Goal: Information Seeking & Learning: Learn about a topic

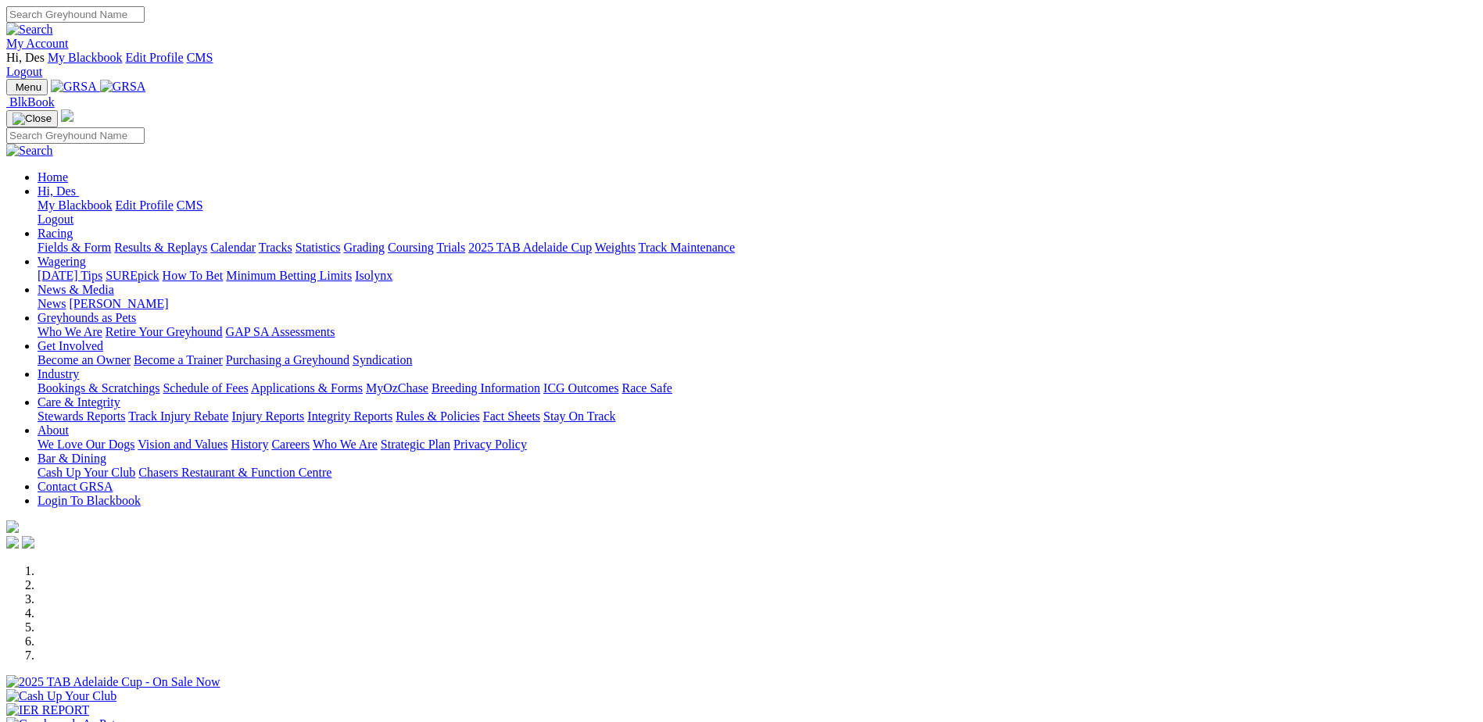
scroll to position [235, 0]
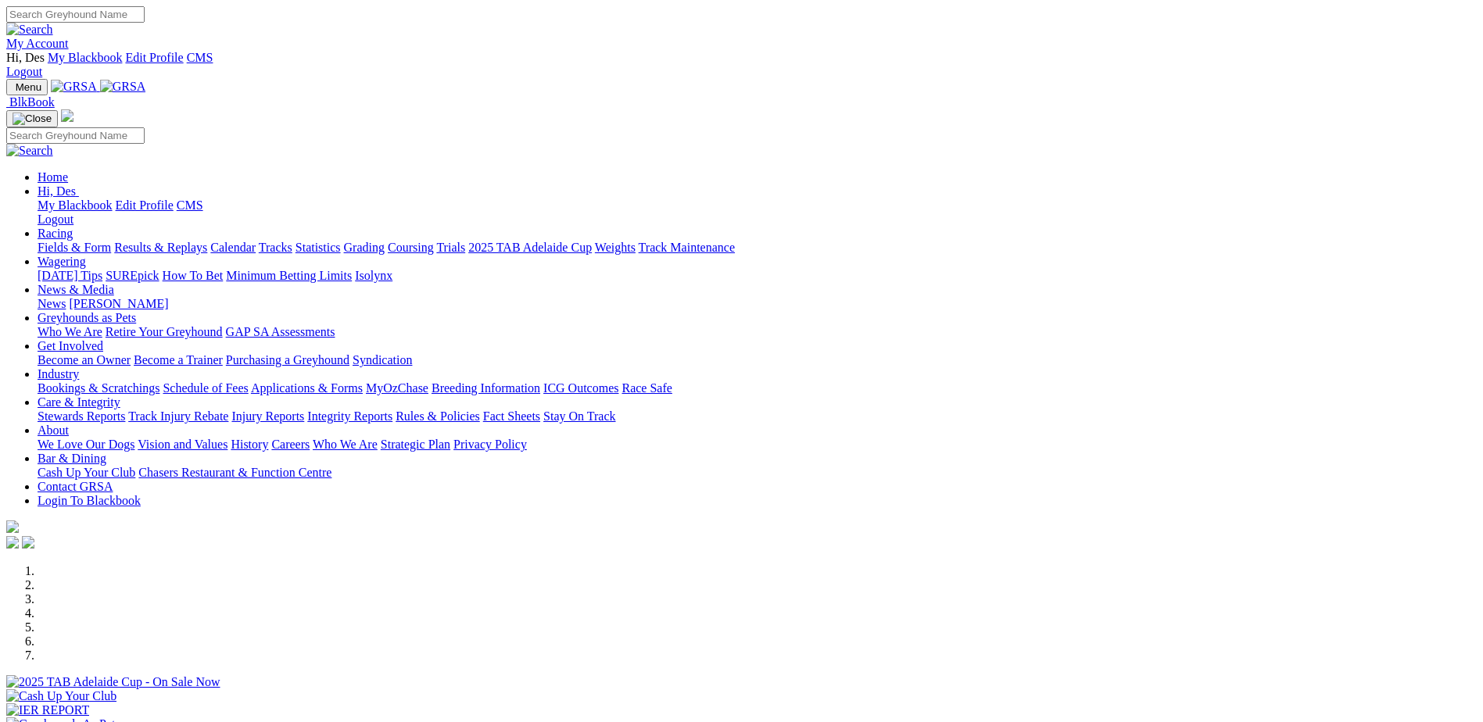
click at [392, 410] on link "Integrity Reports" at bounding box center [349, 416] width 85 height 13
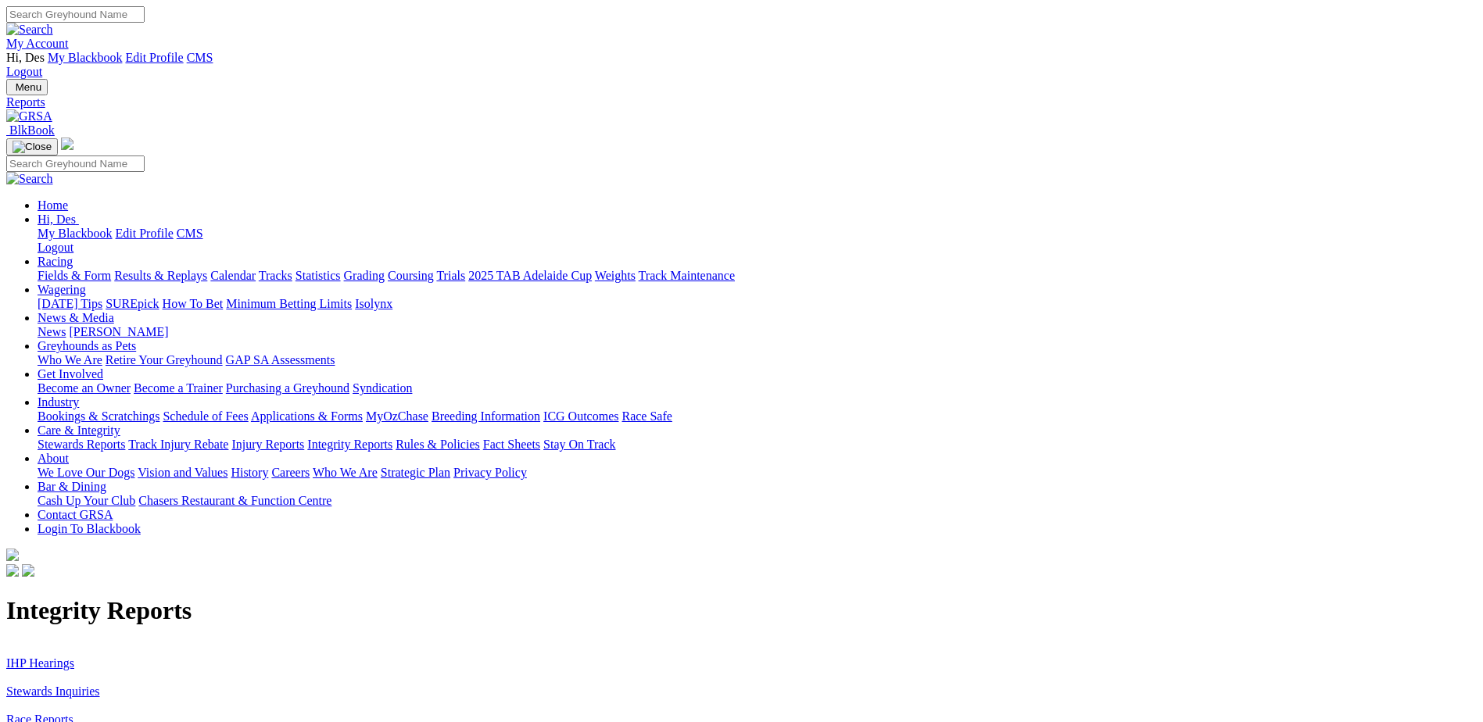
click at [100, 685] on link "Stewards Inquiries" at bounding box center [53, 691] width 94 height 13
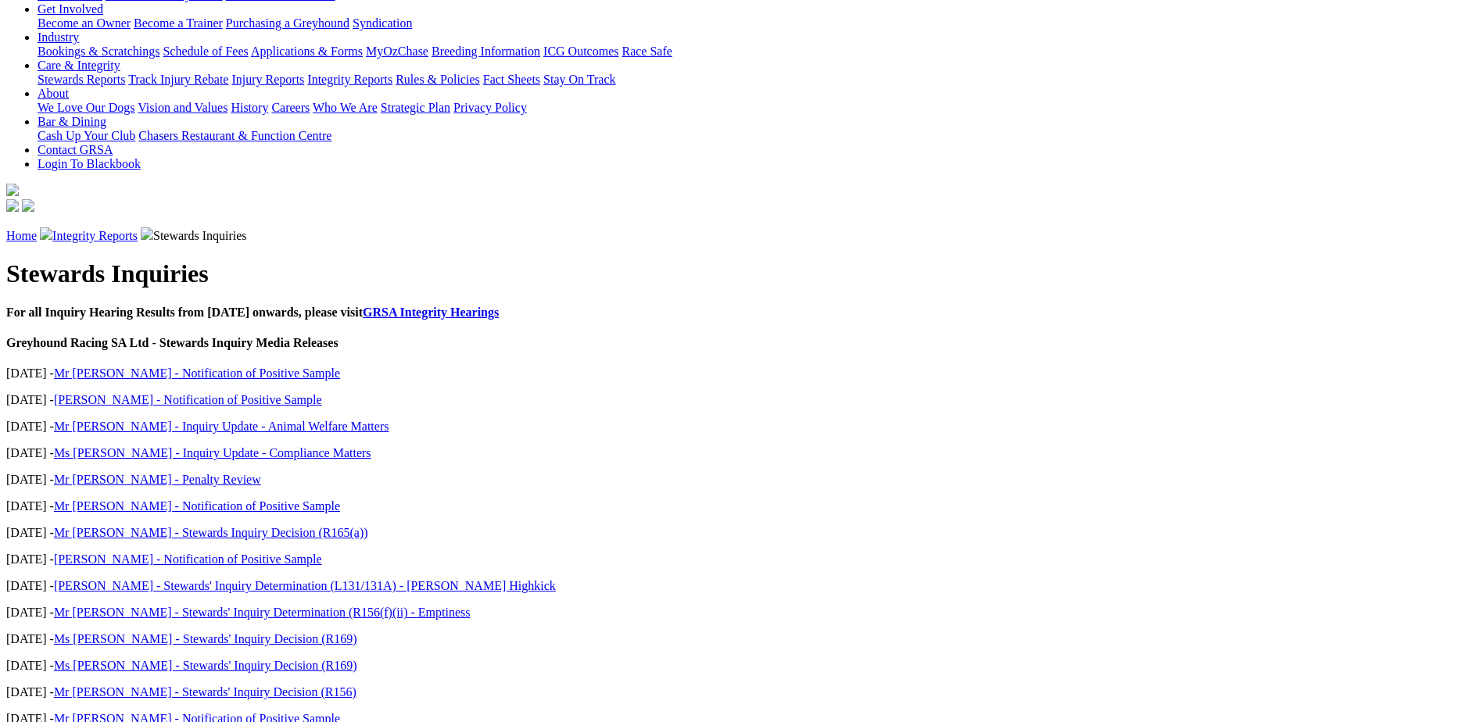
scroll to position [391, 0]
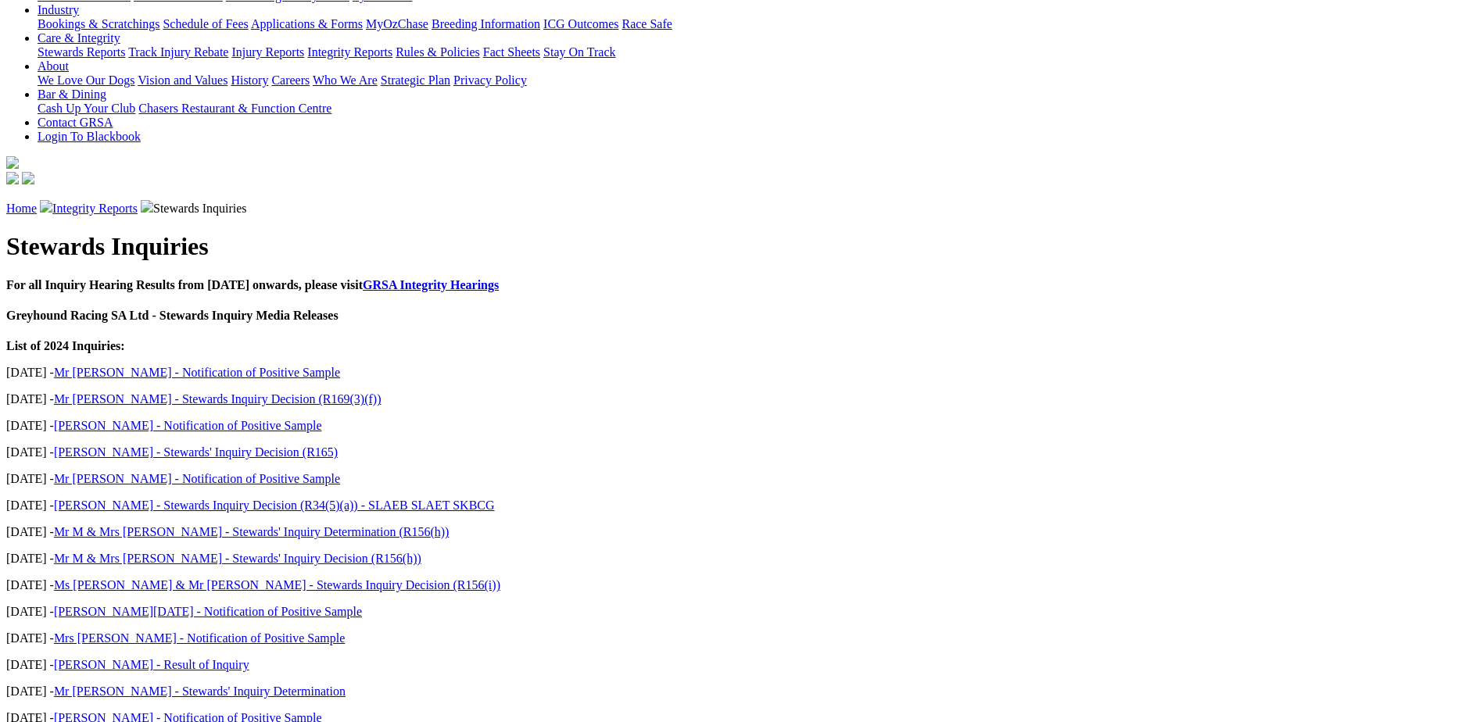
scroll to position [391, 0]
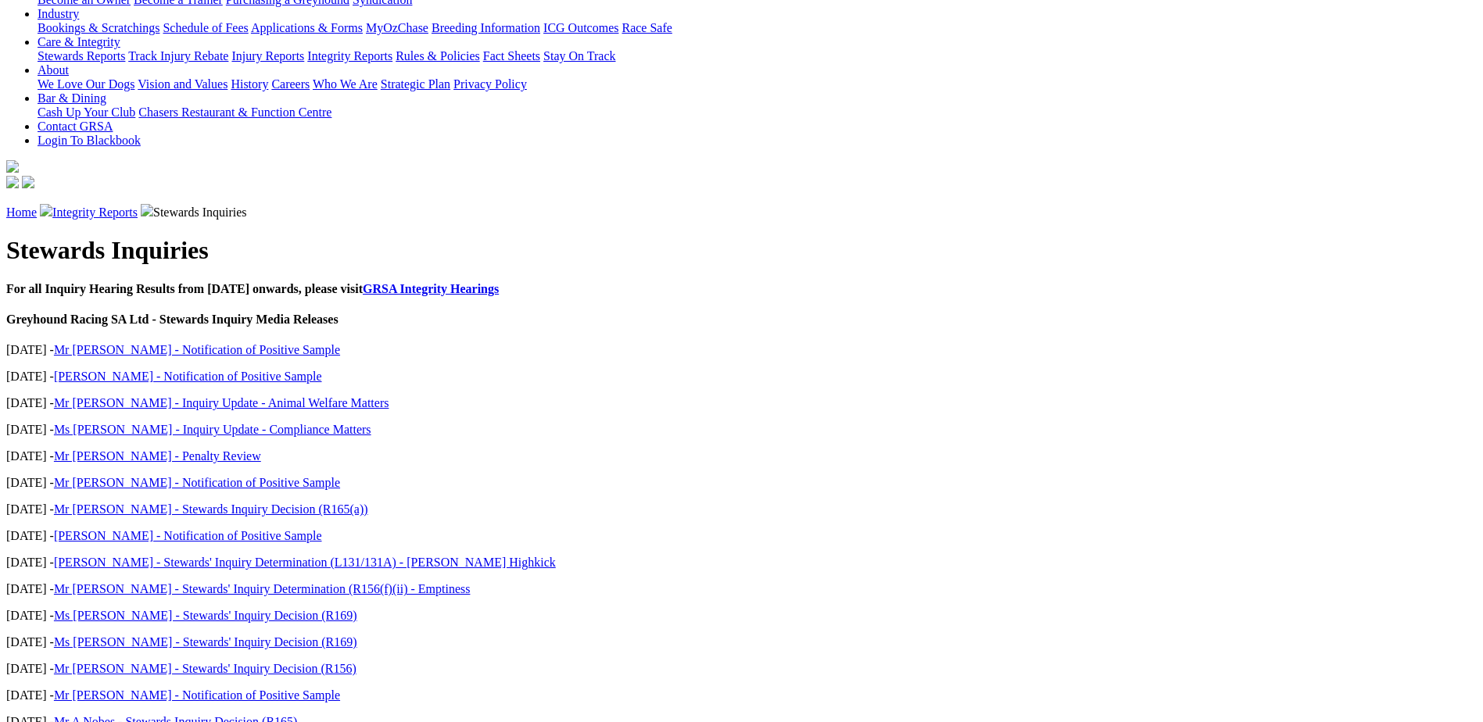
scroll to position [391, 0]
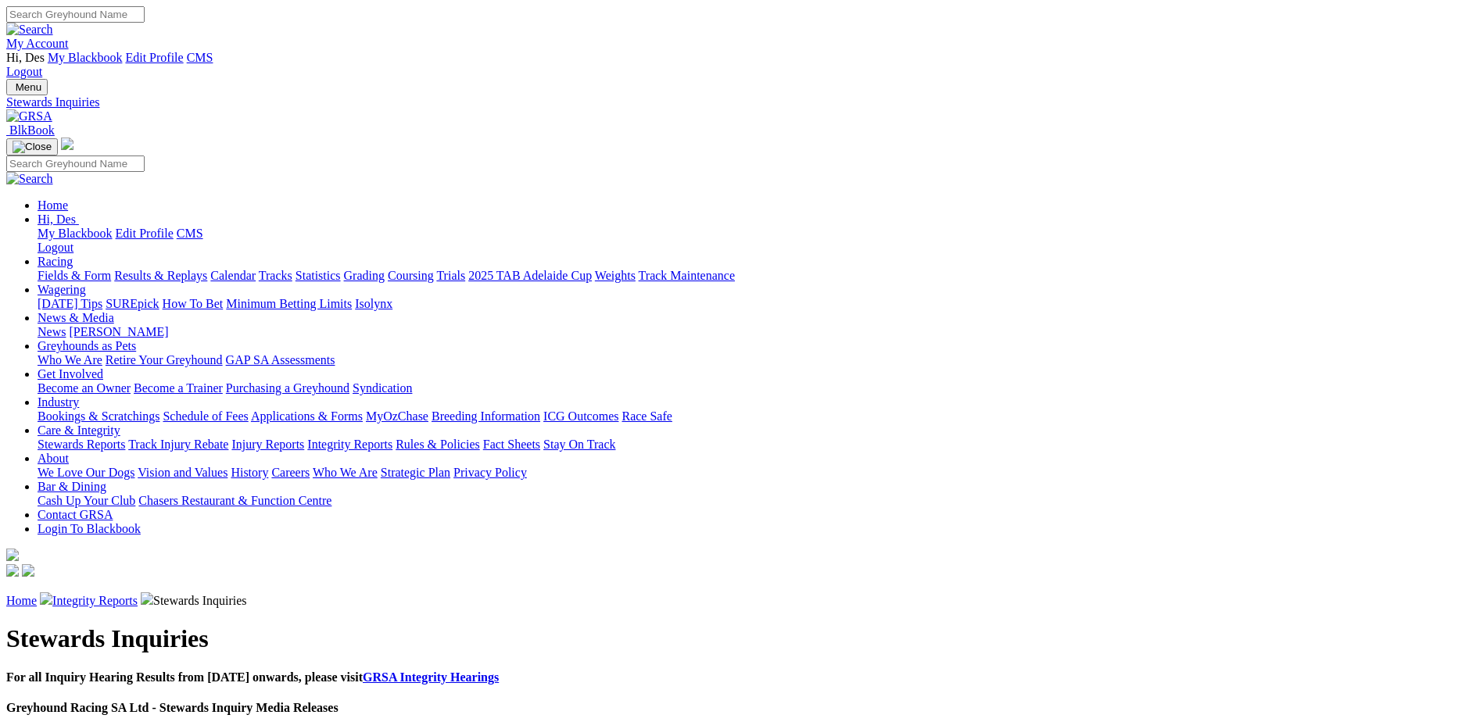
click at [138, 594] on link "Integrity Reports" at bounding box center [94, 600] width 85 height 13
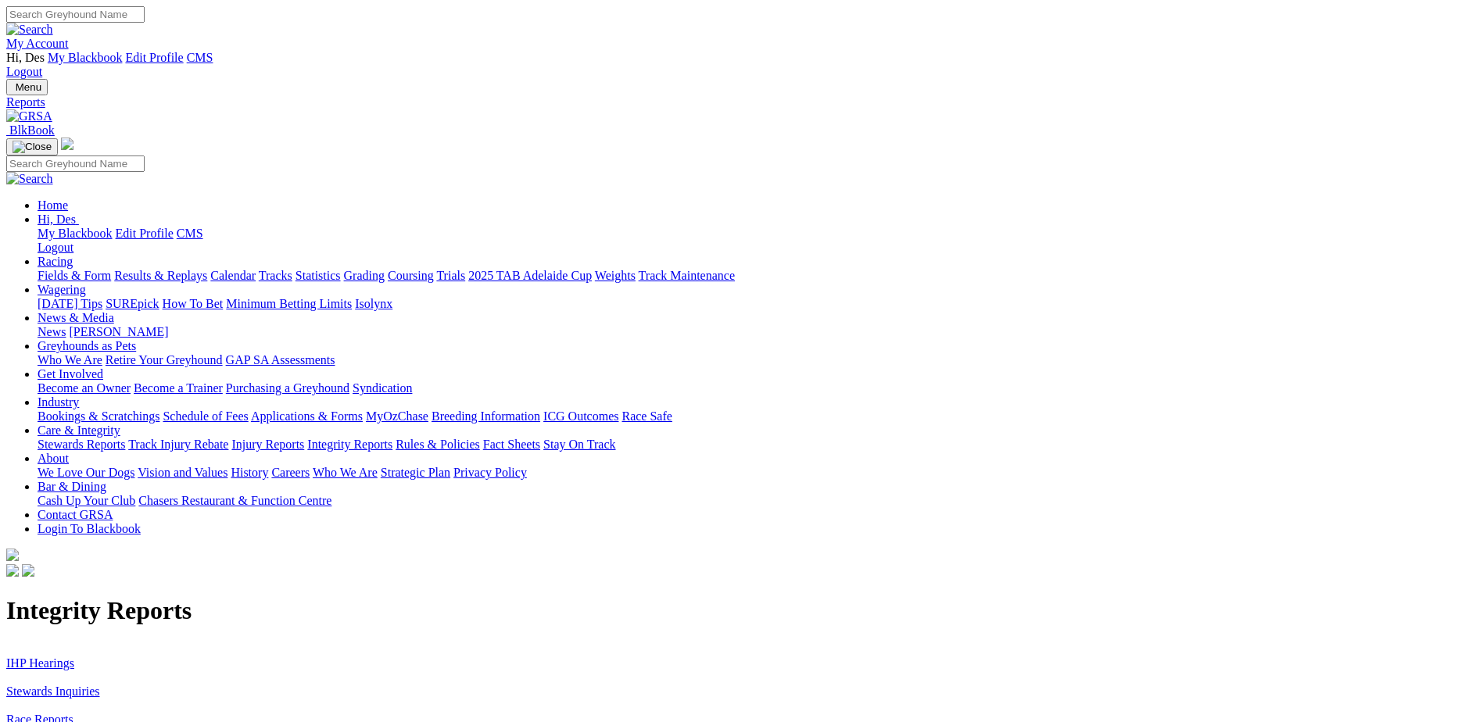
click at [74, 657] on link "IHP Hearings" at bounding box center [40, 663] width 68 height 13
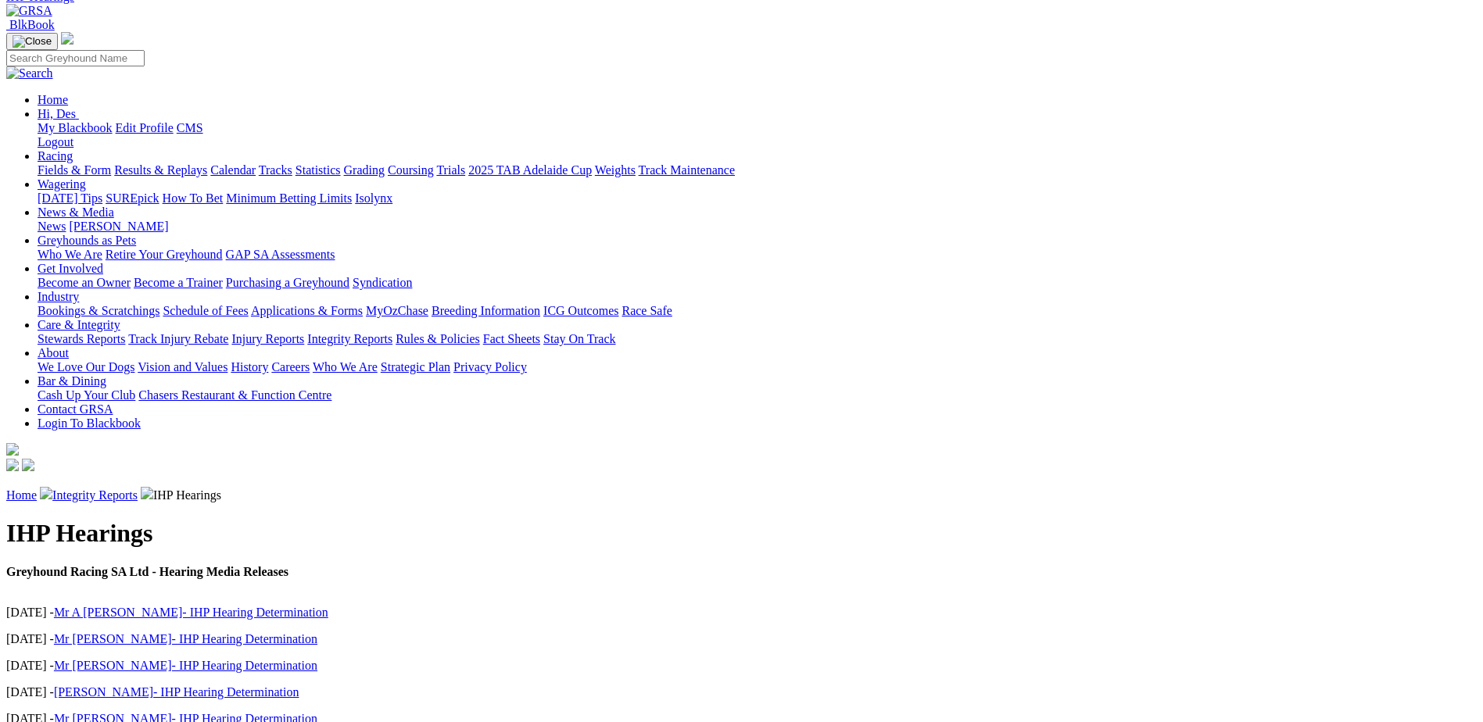
scroll to position [78, 0]
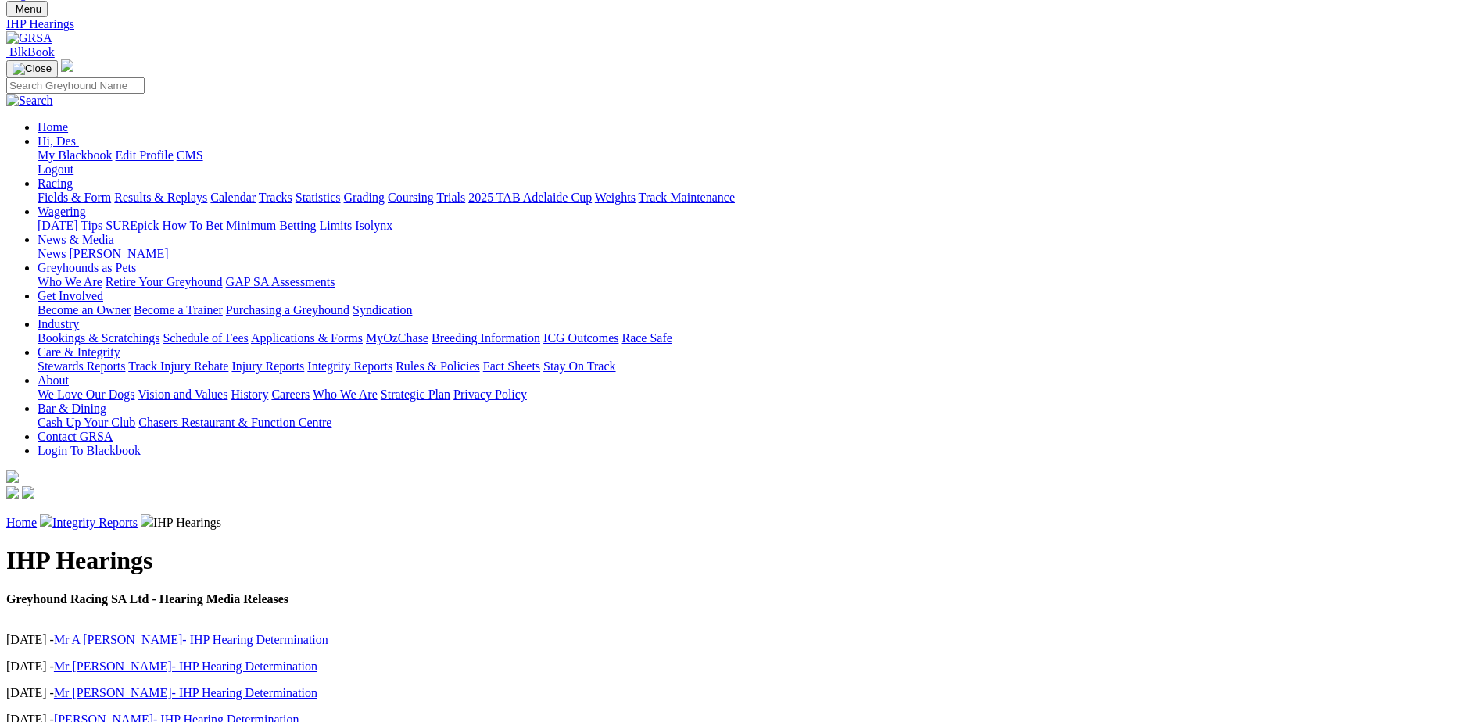
click at [138, 516] on link "Integrity Reports" at bounding box center [94, 522] width 85 height 13
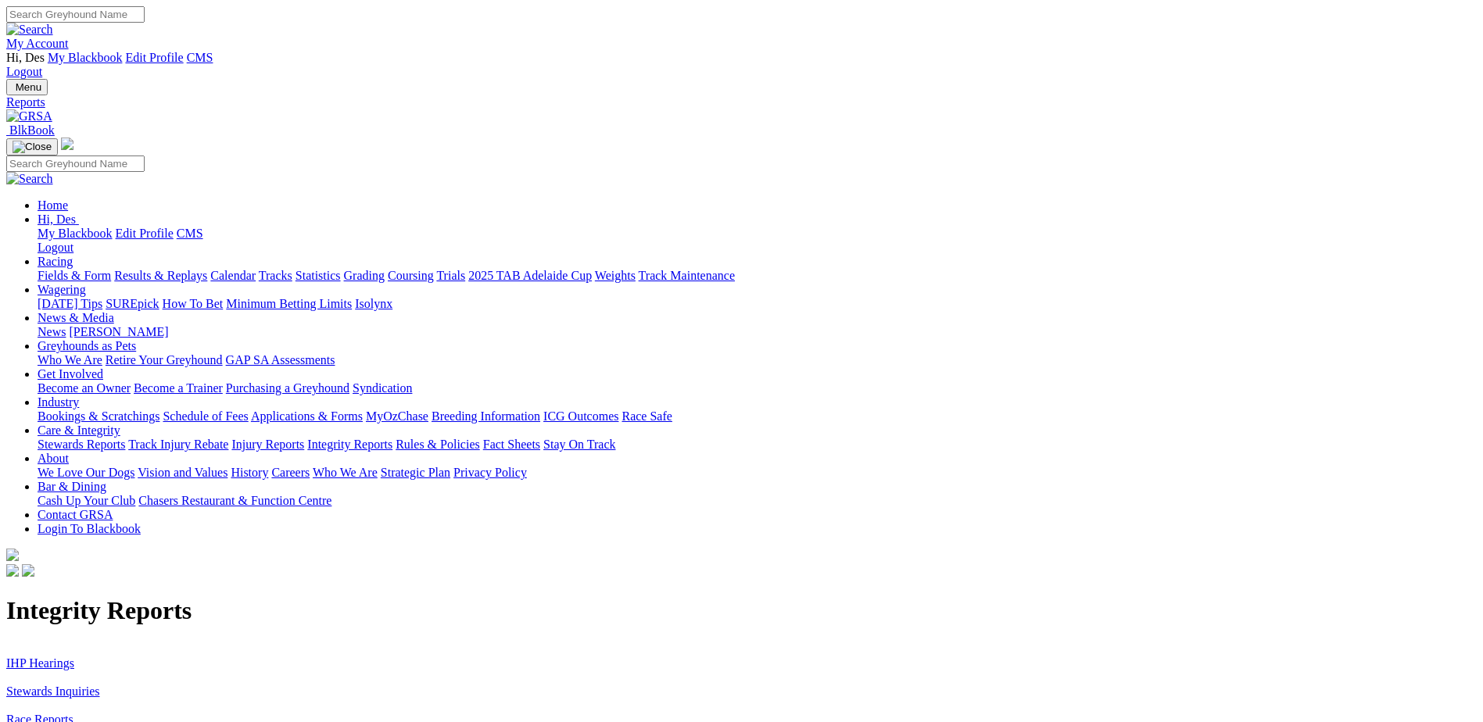
click at [100, 685] on link "Stewards Inquiries" at bounding box center [53, 691] width 94 height 13
